Goal: Obtain resource: Obtain resource

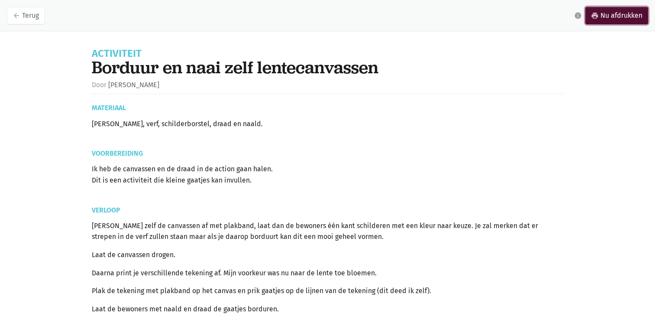
click at [598, 20] on link "print Nu afdrukken" at bounding box center [616, 15] width 63 height 17
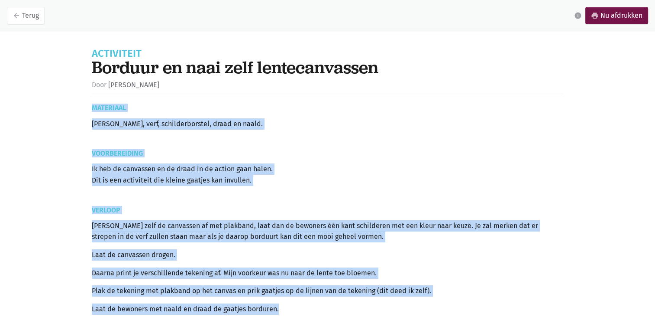
drag, startPoint x: 140, startPoint y: 136, endPoint x: 351, endPoint y: 300, distance: 267.2
click at [351, 300] on div "Activiteit Borduur en naai zelf lentecanvassen Door Elise Vinckier Materiaal Ca…" at bounding box center [328, 219] width 494 height 362
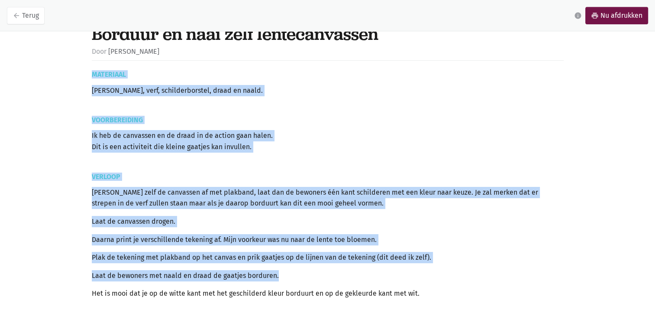
scroll to position [87, 0]
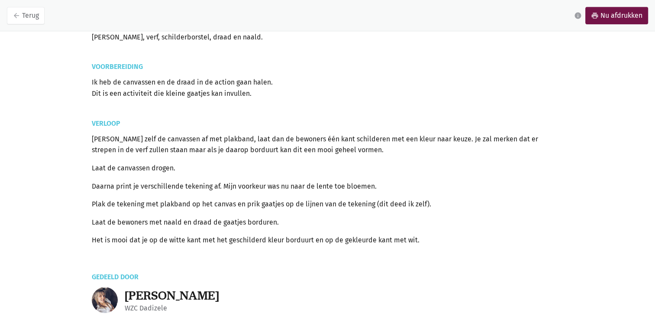
click at [190, 234] on p "Het is mooi dat je op de witte kant met het geschilderd kleur borduurt en op de…" at bounding box center [328, 239] width 472 height 11
click at [417, 242] on p "Het is mooi dat je op de witte kant met het geschilderd kleur borduurt en op de…" at bounding box center [328, 239] width 472 height 11
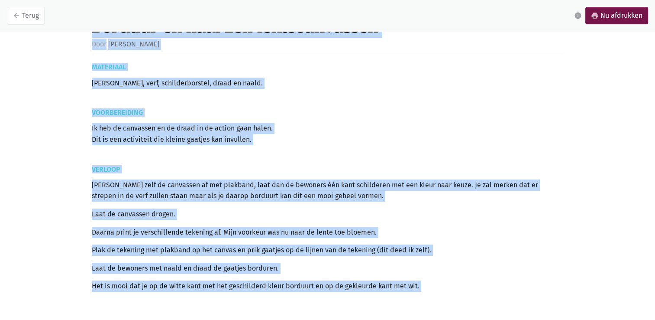
scroll to position [0, 0]
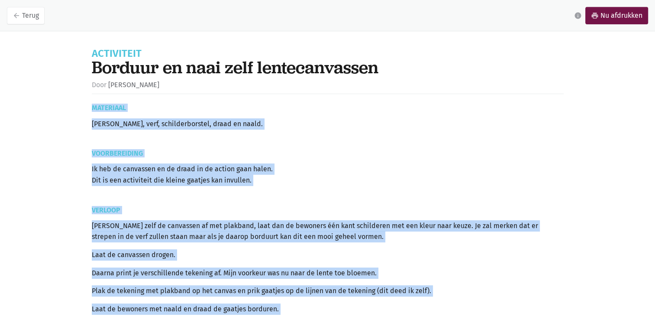
drag, startPoint x: 417, startPoint y: 242, endPoint x: 93, endPoint y: 107, distance: 351.0
click at [93, 107] on div "Activiteit Borduur en naai zelf lentecanvassen Door Elise Vinckier Materiaal Ca…" at bounding box center [328, 219] width 494 height 362
drag, startPoint x: 93, startPoint y: 107, endPoint x: 99, endPoint y: 108, distance: 6.7
copy div "Materiaal Canvassen, verf, schilderborstel, draad en naald. Voorbereiding Ik he…"
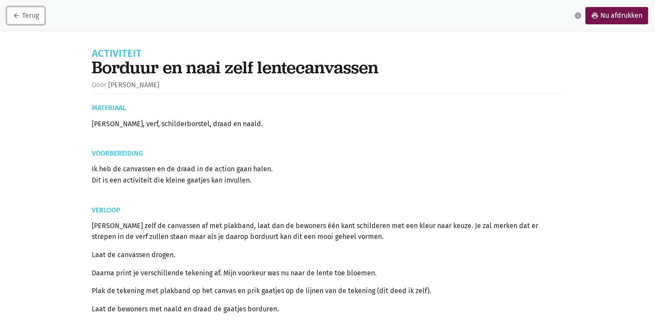
click at [9, 13] on link "arrow_back Terug" at bounding box center [26, 15] width 38 height 17
